Goal: Information Seeking & Learning: Learn about a topic

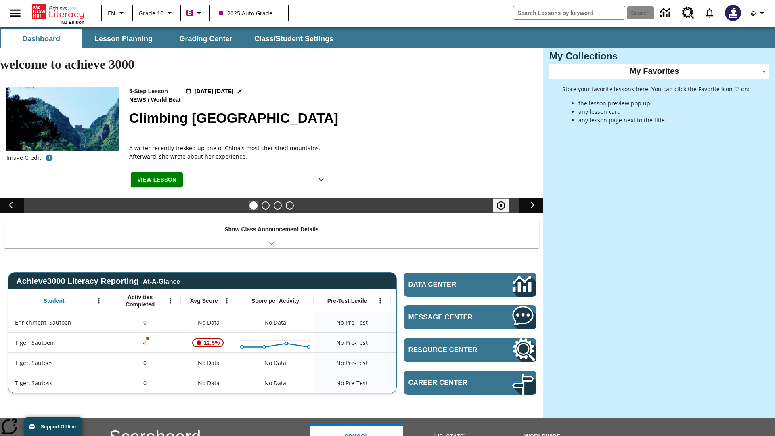
click at [254, 201] on button "Climbing [GEOGRAPHIC_DATA]" at bounding box center [254, 205] width 8 height 8
click at [501, 201] on icon "Pause" at bounding box center [501, 206] width 10 height 10
click at [321, 175] on icon "Show Details" at bounding box center [322, 180] width 10 height 10
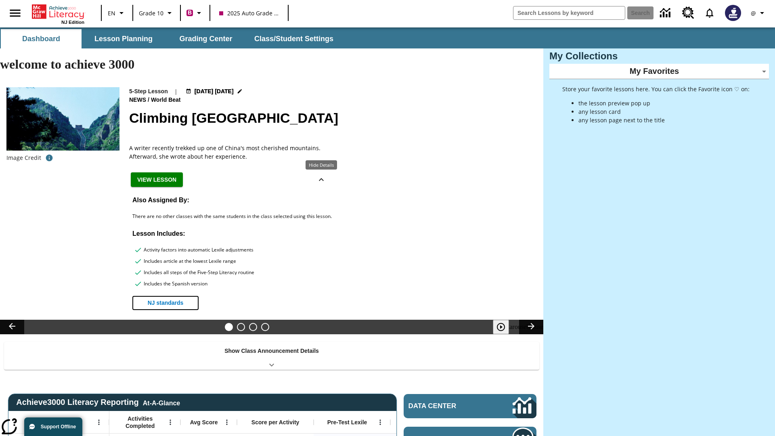
click at [166, 299] on span "NJ standards" at bounding box center [166, 303] width 36 height 8
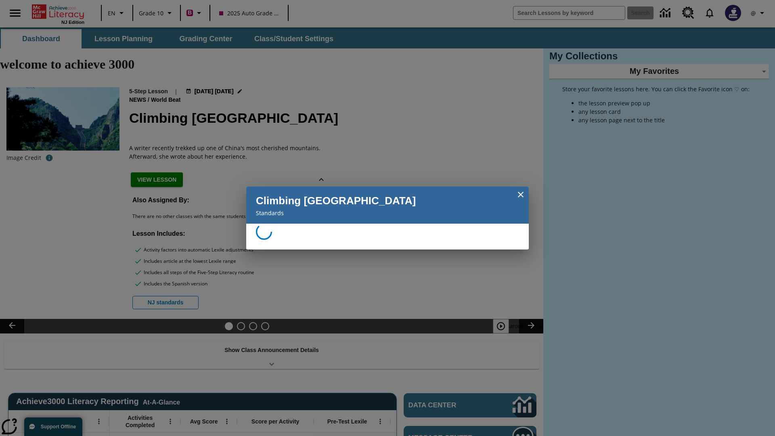
click at [521, 195] on icon "Close" at bounding box center [521, 195] width 6 height 6
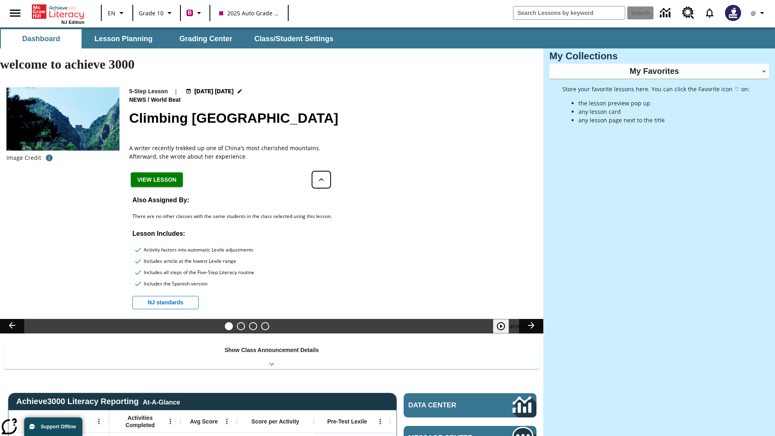
click at [321, 175] on icon "Hide Details" at bounding box center [322, 180] width 10 height 10
